Goal: Task Accomplishment & Management: Use online tool/utility

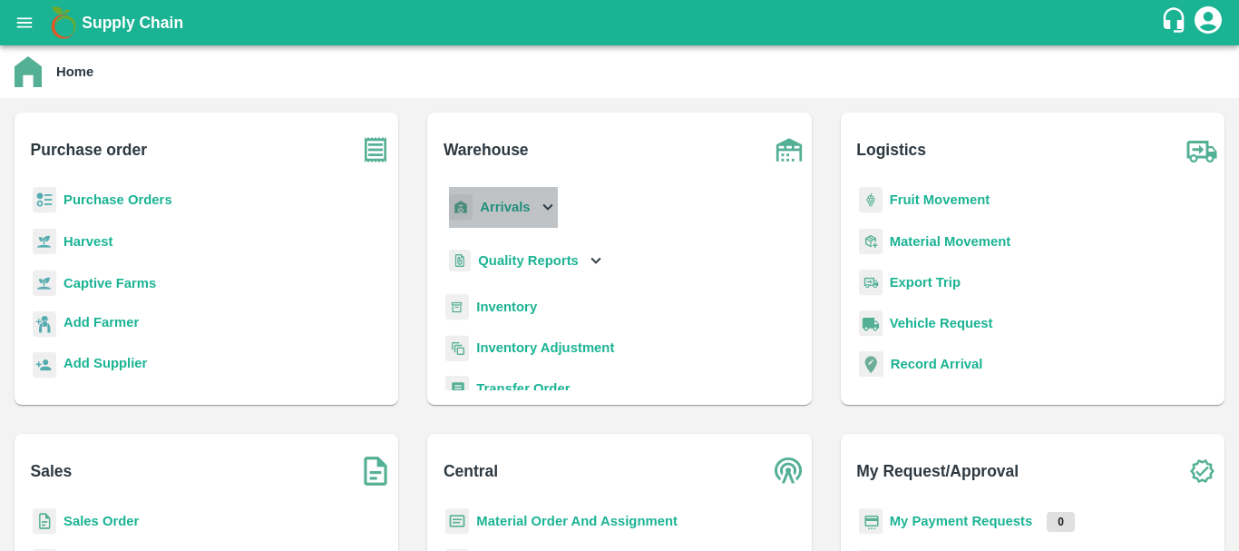
click at [487, 211] on b "Arrivals" at bounding box center [505, 207] width 50 height 15
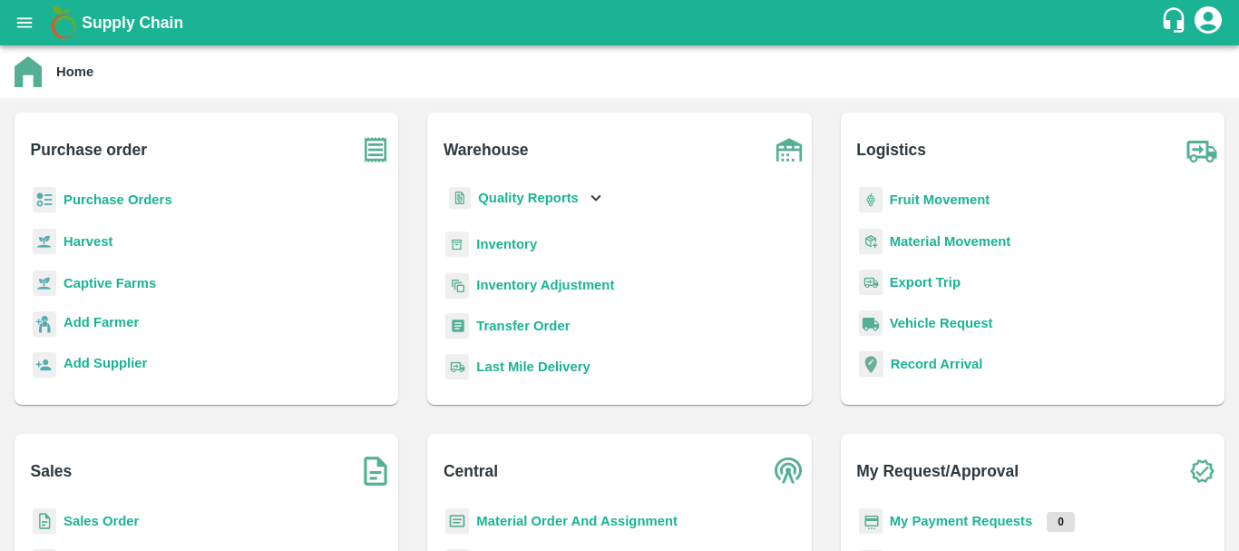
scroll to position [194, 0]
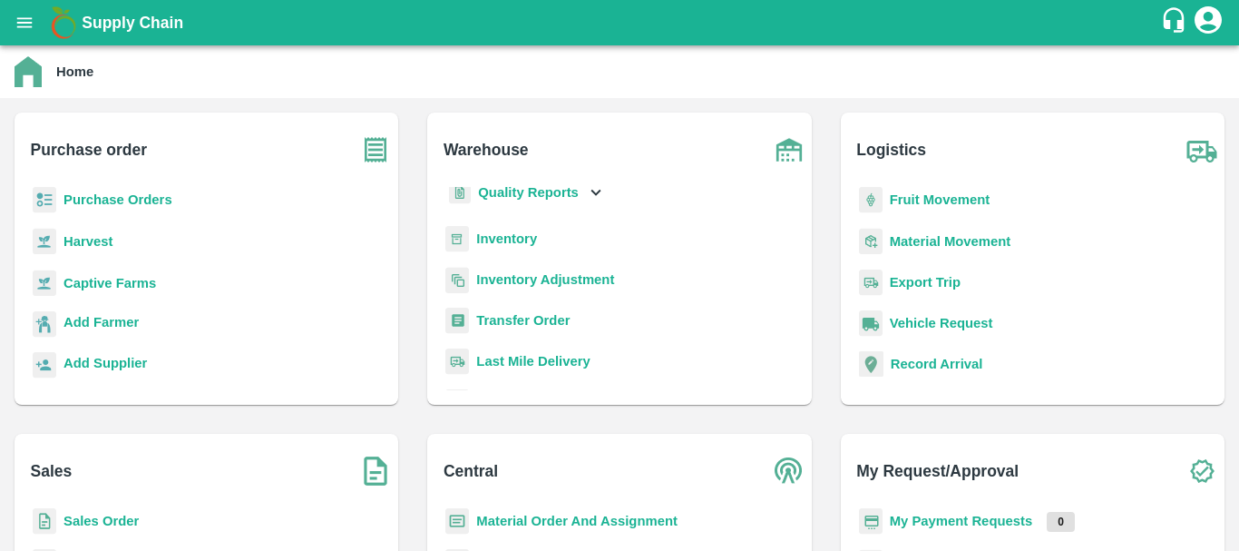
click at [485, 237] on b "Inventory" at bounding box center [506, 238] width 61 height 15
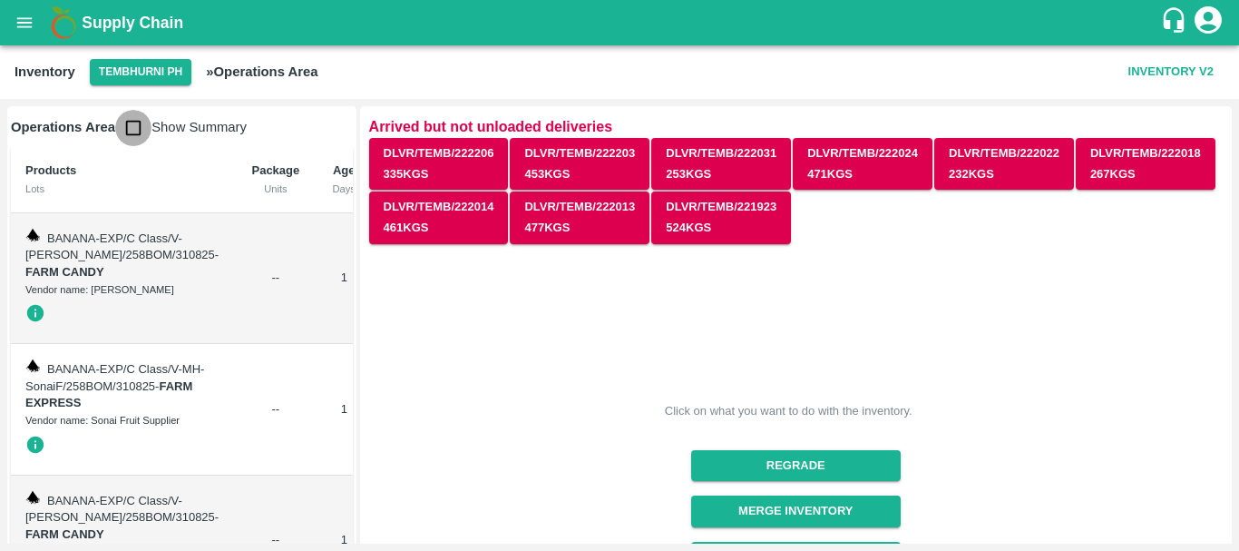
click at [132, 124] on input "checkbox" at bounding box center [133, 128] width 36 height 36
checkbox input "true"
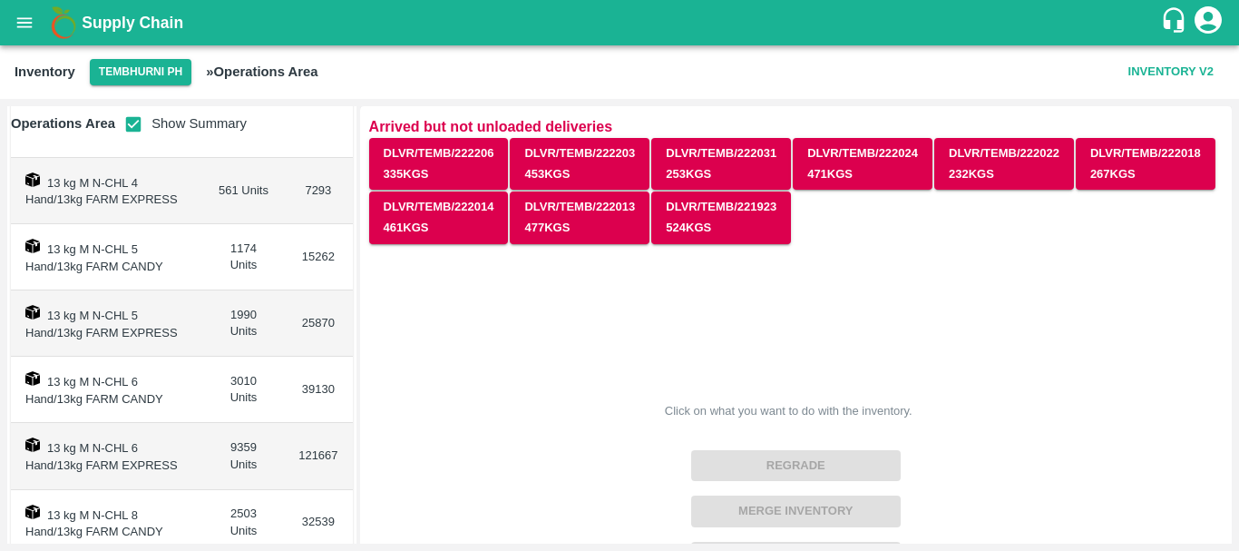
scroll to position [272, 0]
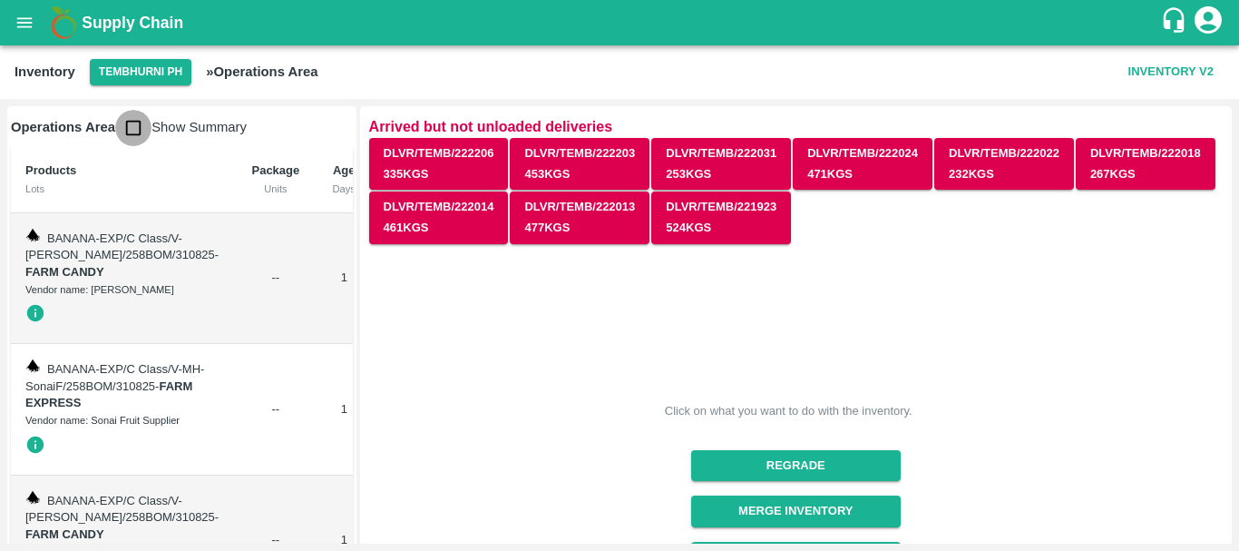
click at [143, 125] on input "checkbox" at bounding box center [133, 128] width 36 height 36
checkbox input "true"
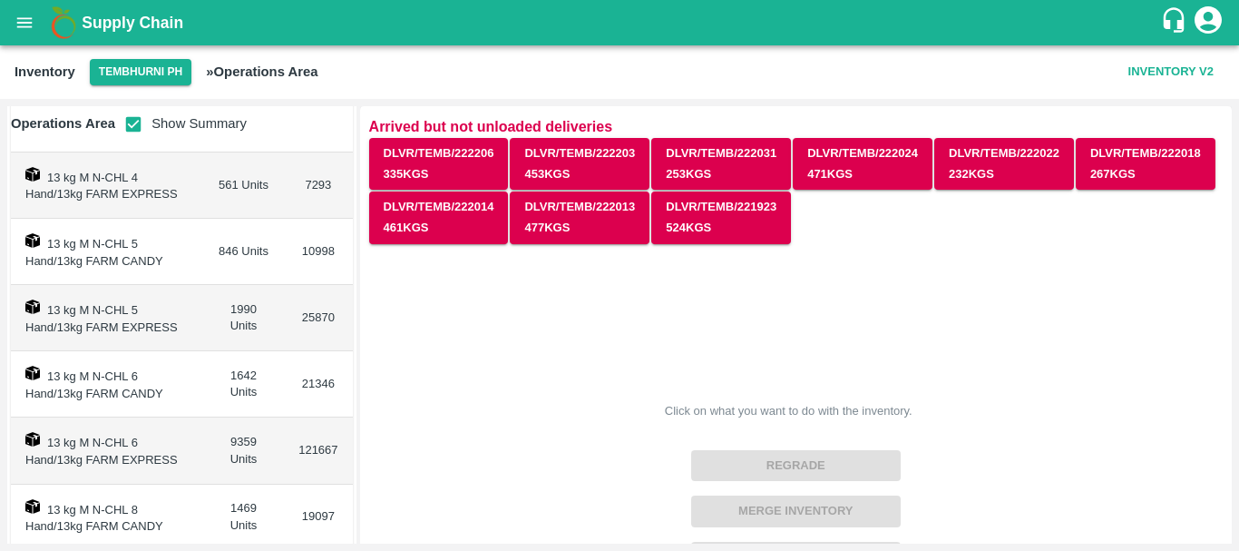
scroll to position [274, 0]
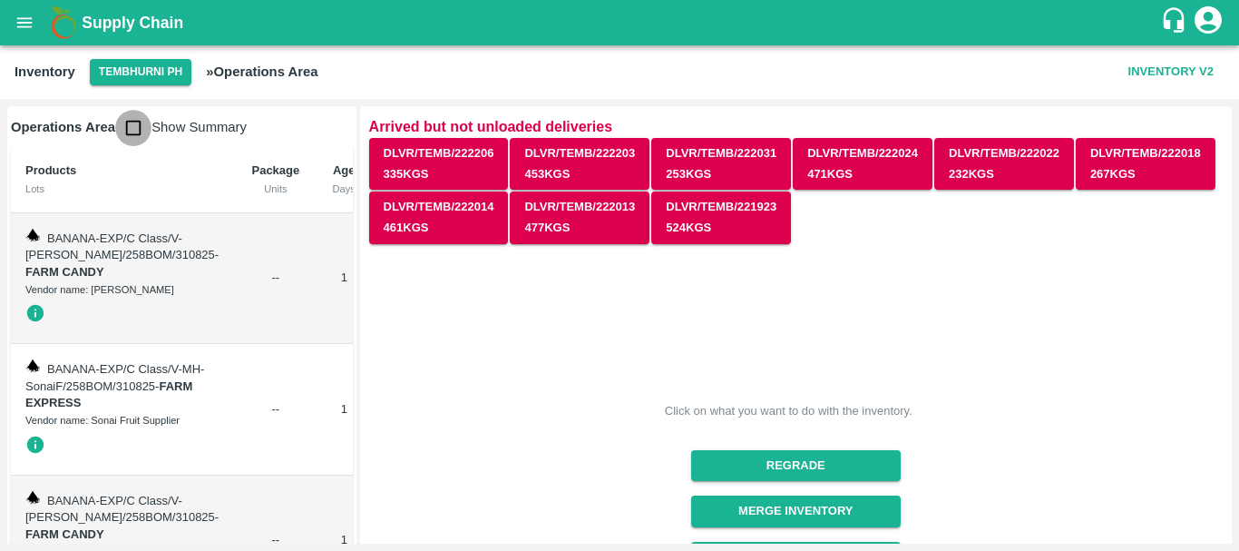
click at [127, 133] on input "checkbox" at bounding box center [133, 128] width 36 height 36
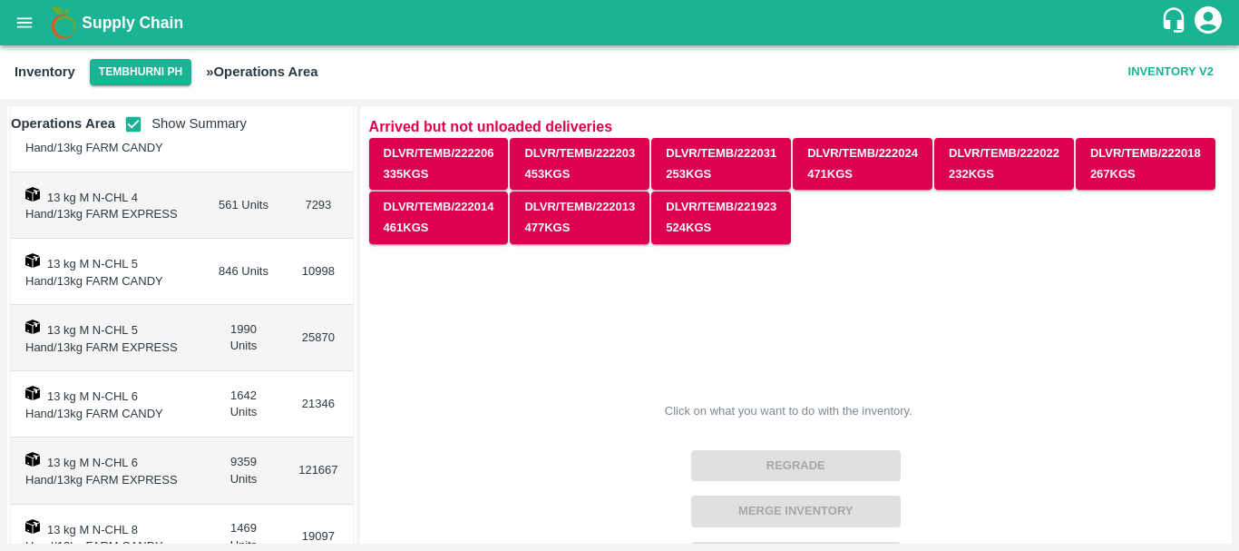
scroll to position [258, 0]
click at [250, 391] on td "1642 Units" at bounding box center [243, 403] width 81 height 66
click at [286, 406] on td "21346" at bounding box center [318, 403] width 68 height 66
click at [138, 121] on input "checkbox" at bounding box center [133, 124] width 36 height 36
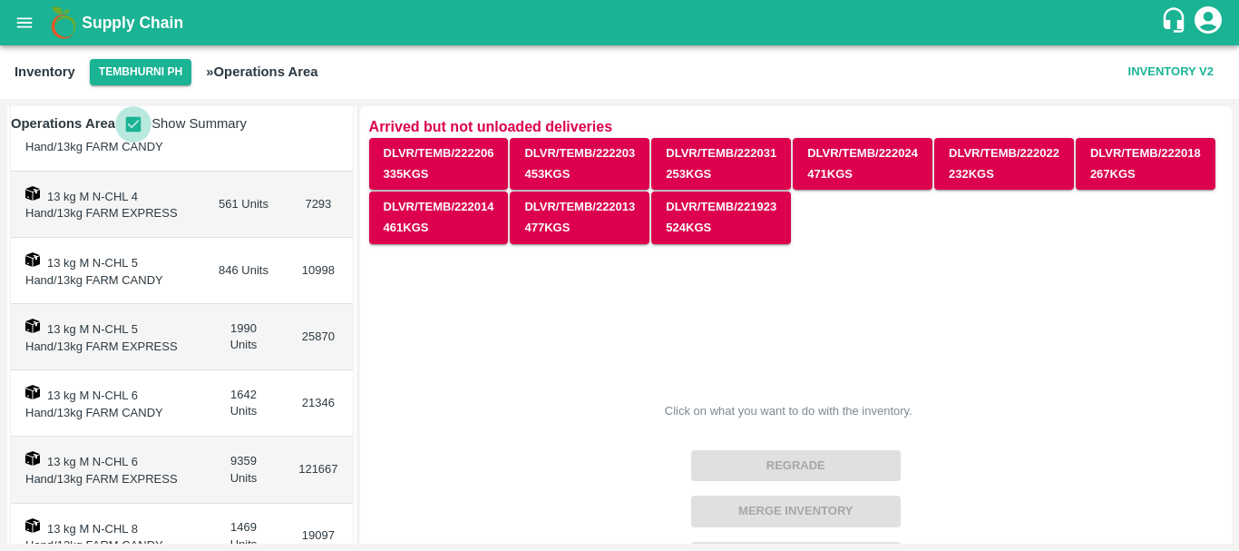
checkbox input "false"
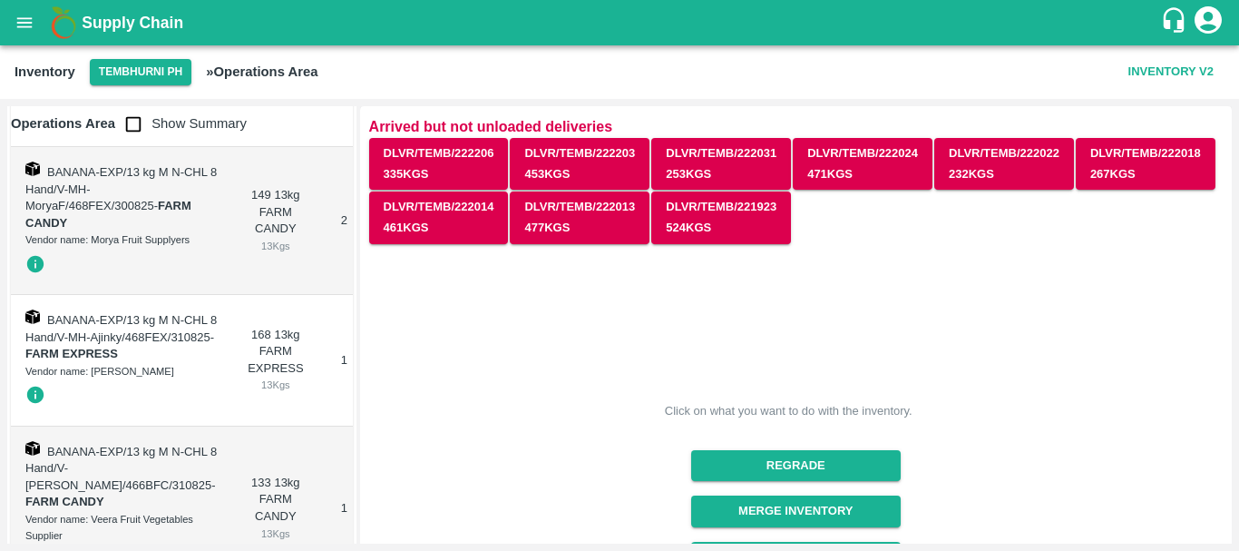
scroll to position [44512, 0]
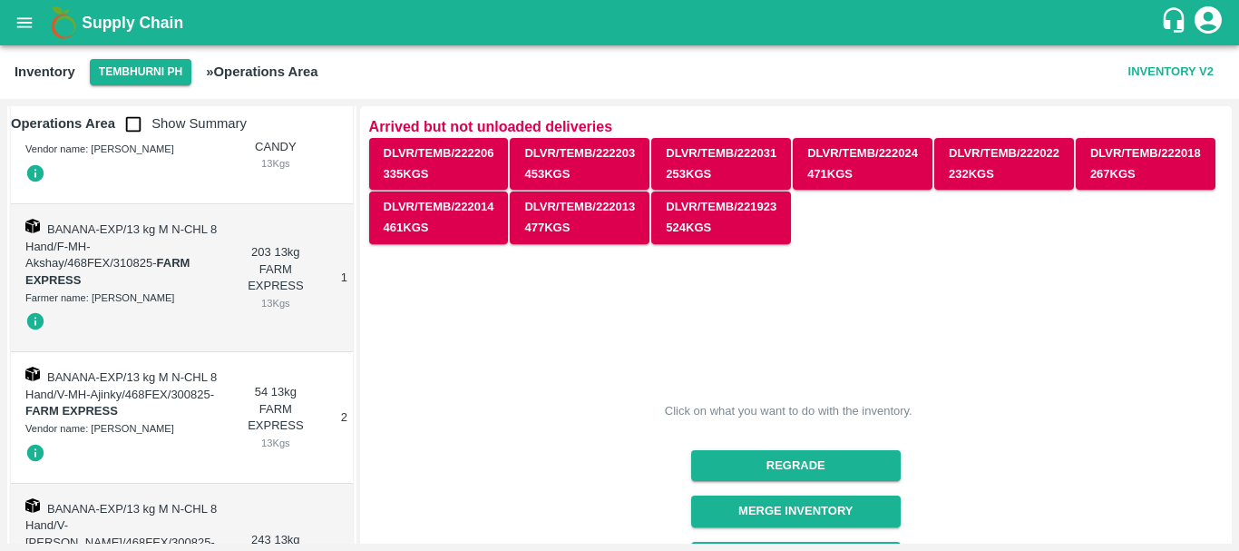
scroll to position [43586, 0]
